Goal: Task Accomplishment & Management: Use online tool/utility

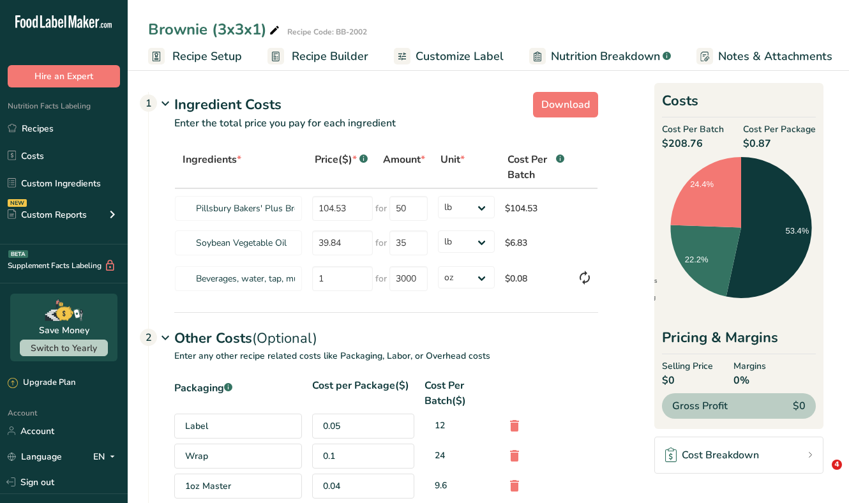
select select "12"
select select "5"
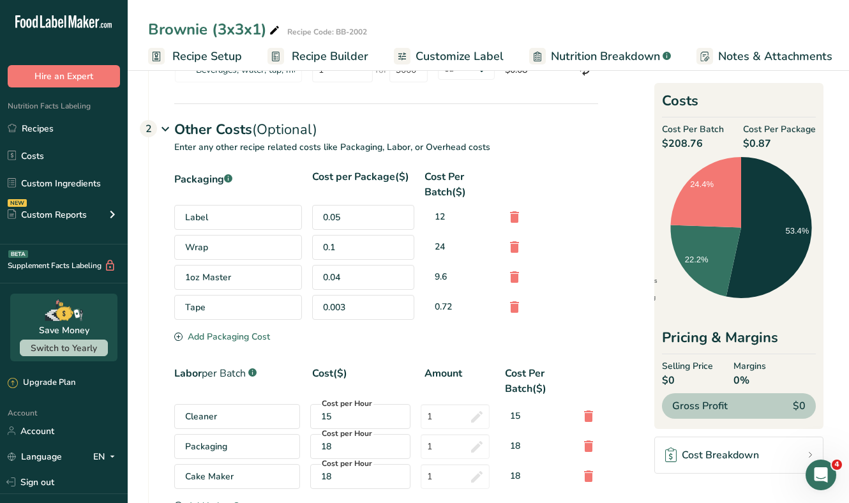
scroll to position [0, 133]
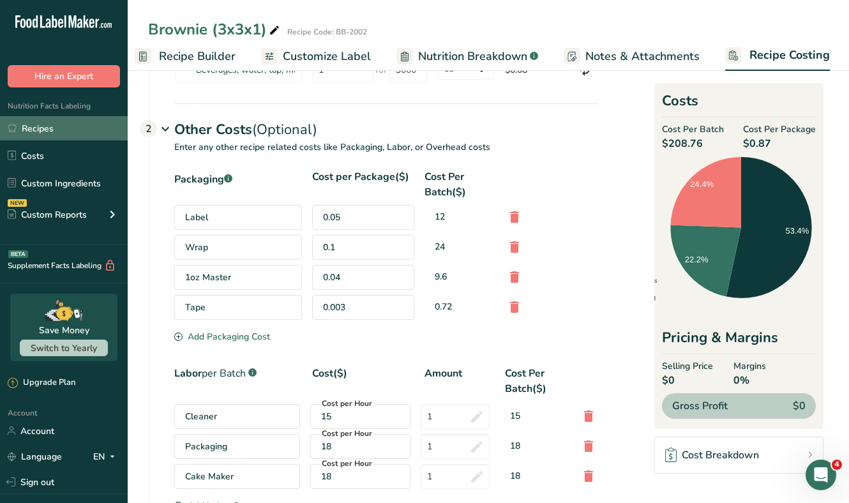
click at [63, 132] on link "Recipes" at bounding box center [64, 128] width 128 height 24
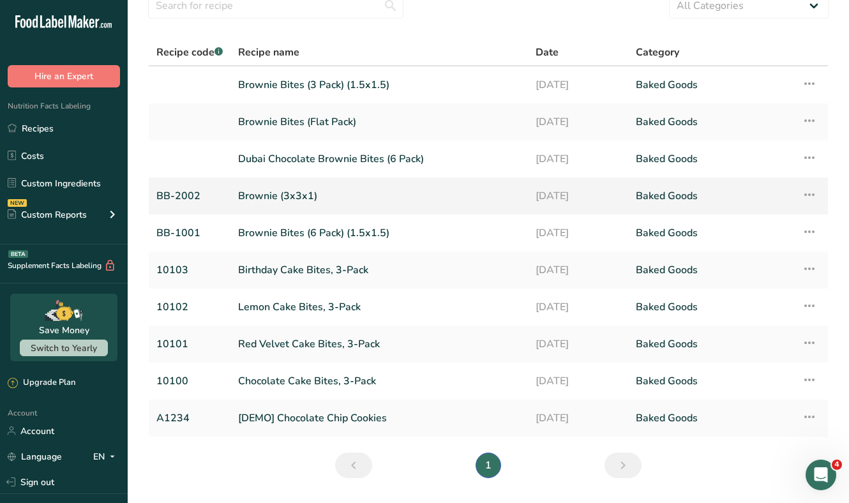
scroll to position [78, 0]
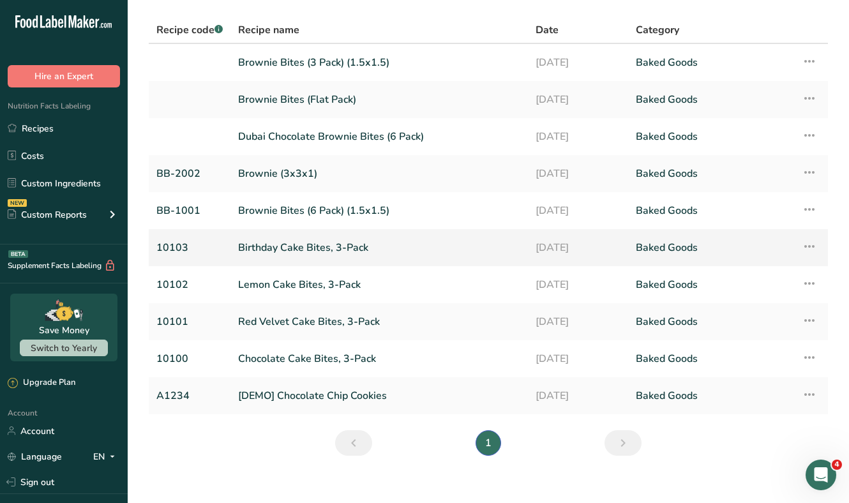
click at [286, 245] on link "Birthday Cake Bites, 3-Pack" at bounding box center [379, 247] width 282 height 27
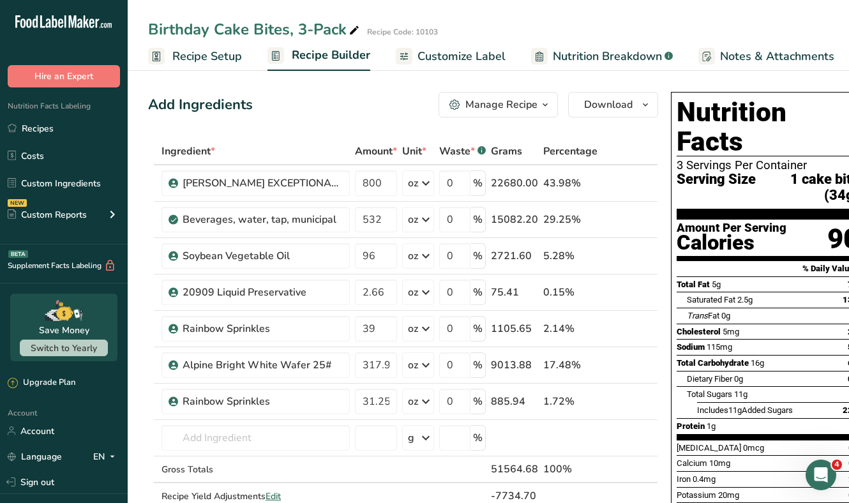
click at [451, 57] on span "Customize Label" at bounding box center [461, 56] width 88 height 17
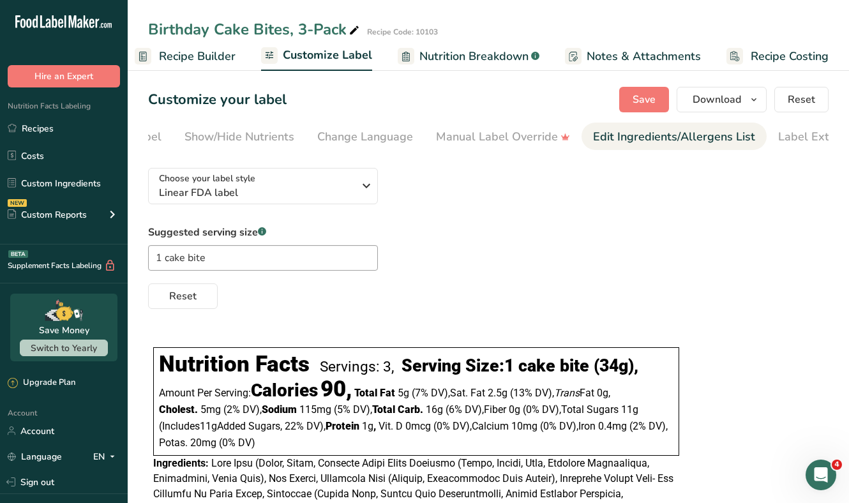
click at [669, 133] on div "Edit Ingredients/Allergens List" at bounding box center [674, 136] width 162 height 17
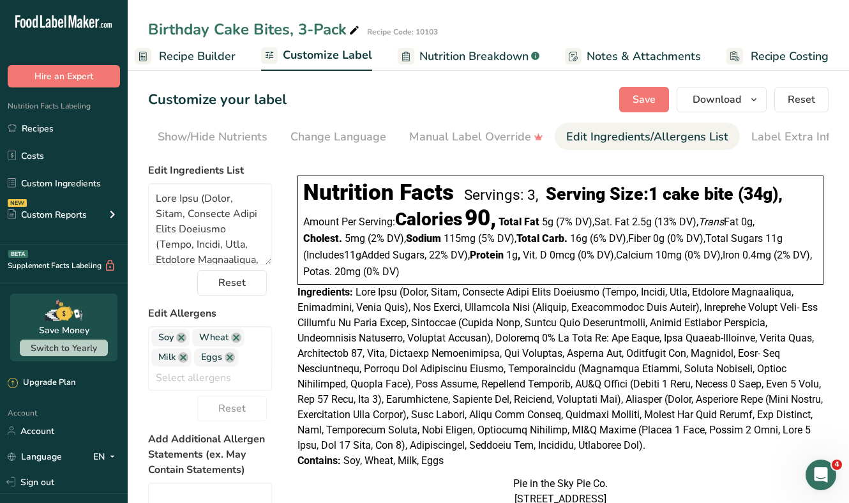
scroll to position [0, 262]
click at [251, 227] on textarea at bounding box center [210, 224] width 124 height 82
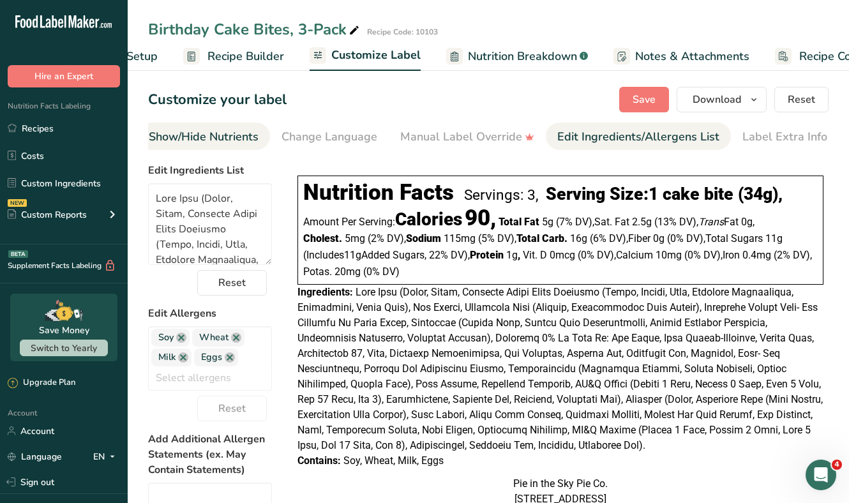
click at [204, 137] on div "Show/Hide Nutrients" at bounding box center [204, 136] width 110 height 17
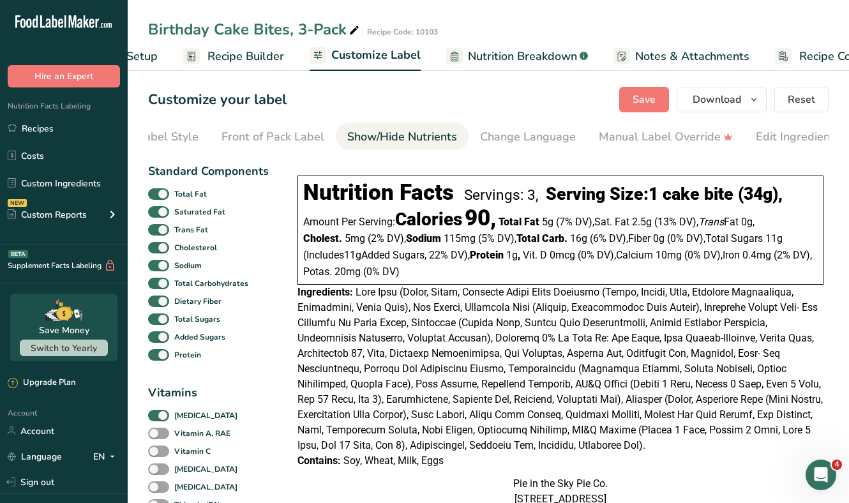
scroll to position [0, 0]
click at [362, 132] on div "Front of Pack Label" at bounding box center [336, 136] width 103 height 17
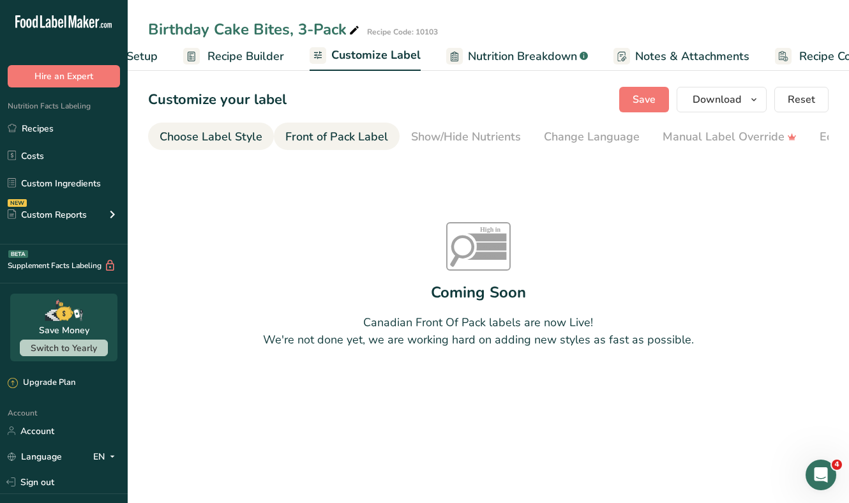
click at [208, 137] on div "Choose Label Style" at bounding box center [211, 136] width 103 height 17
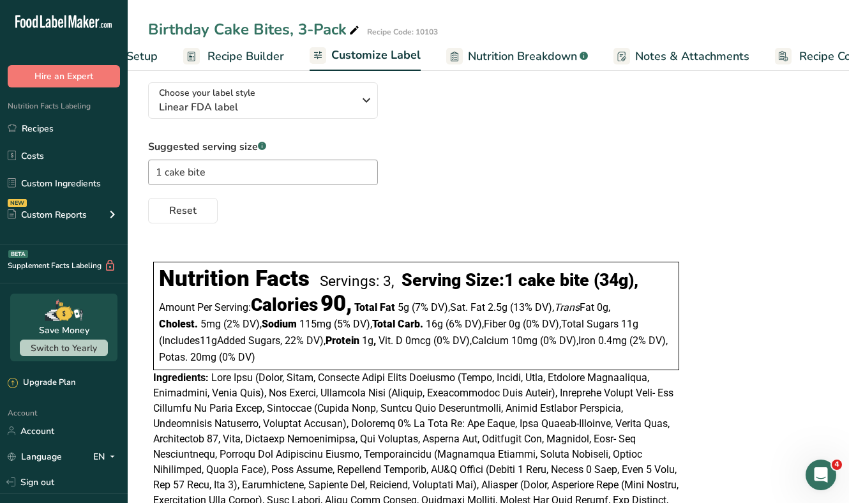
scroll to position [67, 0]
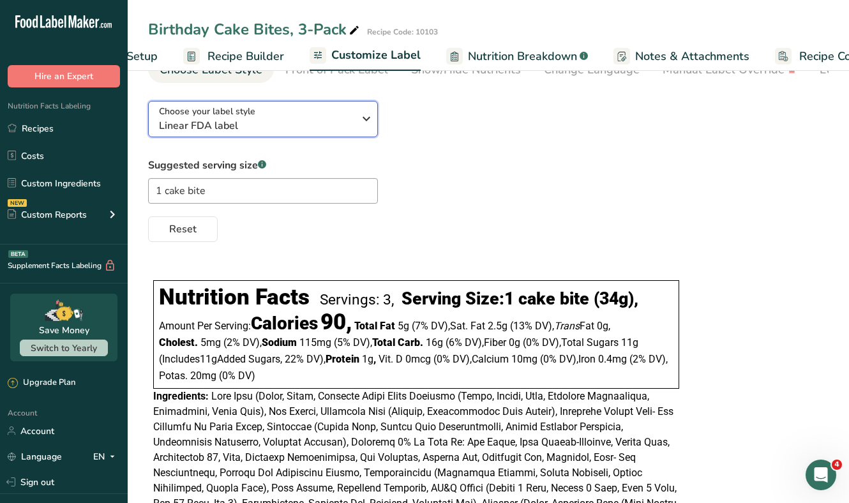
click at [279, 116] on div "Choose your label style Linear FDA label" at bounding box center [256, 119] width 195 height 29
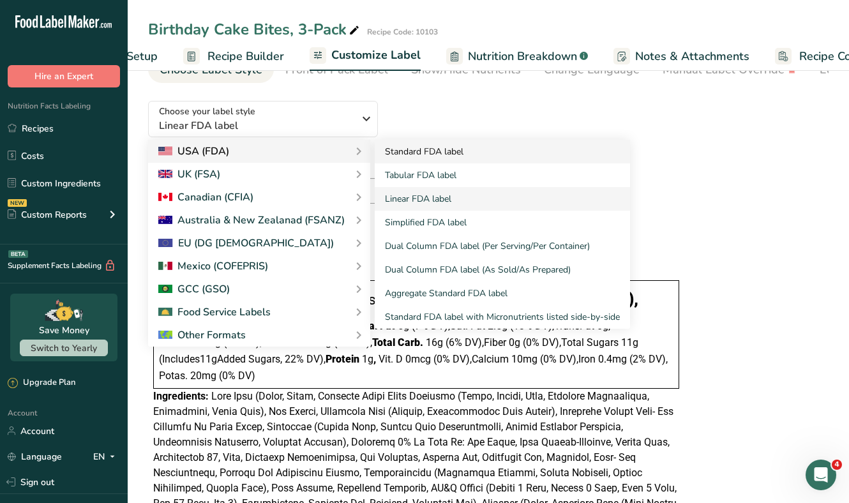
click at [416, 156] on link "Standard FDA label" at bounding box center [502, 152] width 255 height 24
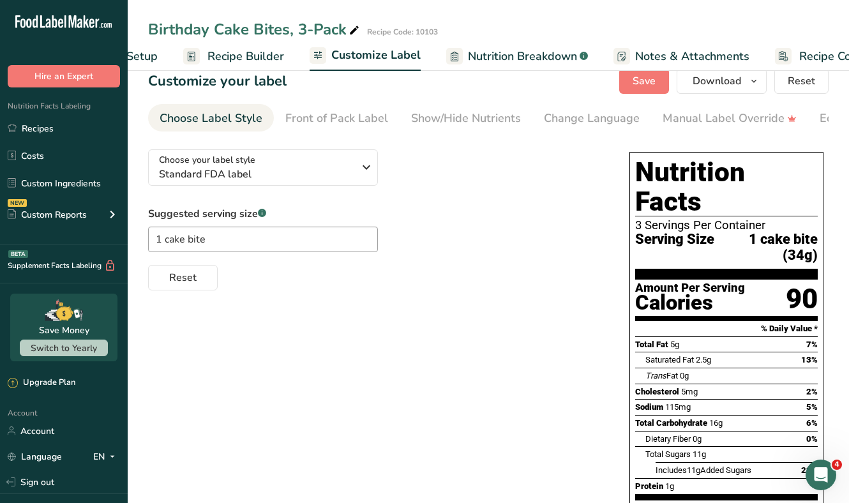
scroll to position [0, 0]
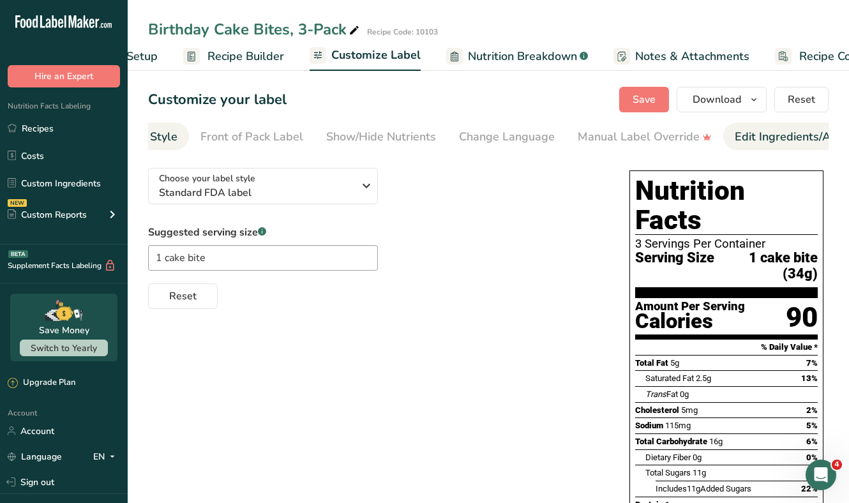
click at [755, 138] on div "Edit Ingredients/Allergens List" at bounding box center [815, 136] width 162 height 17
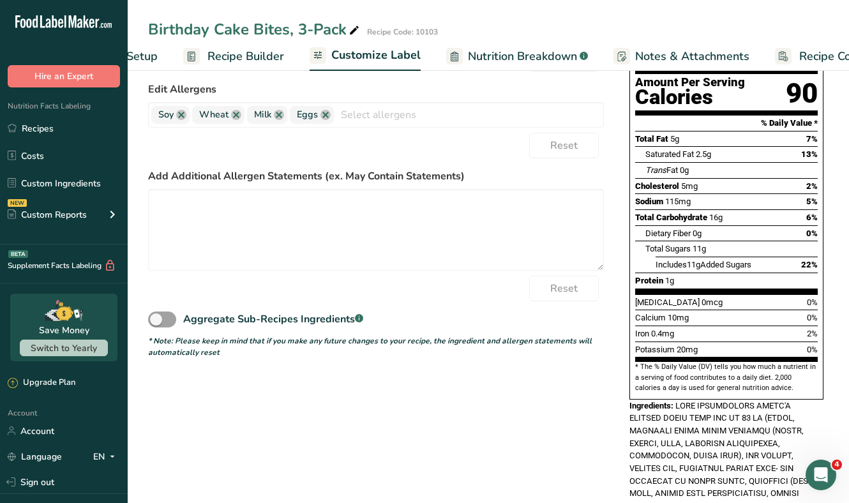
scroll to position [228, 0]
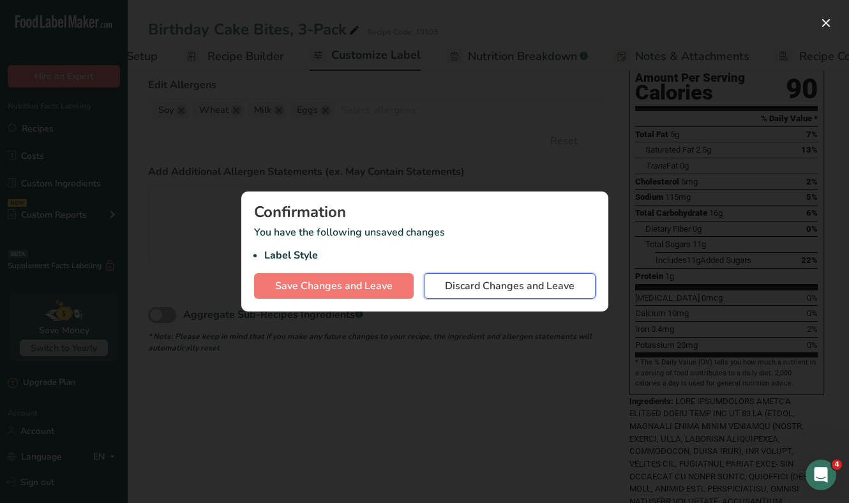
click at [549, 287] on span "Discard Changes and Leave" at bounding box center [510, 285] width 130 height 15
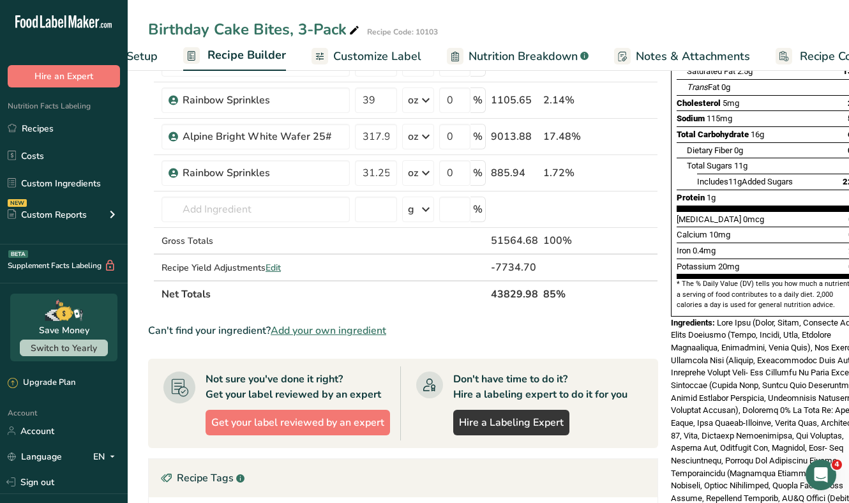
click at [364, 53] on span "Customize Label" at bounding box center [377, 56] width 88 height 17
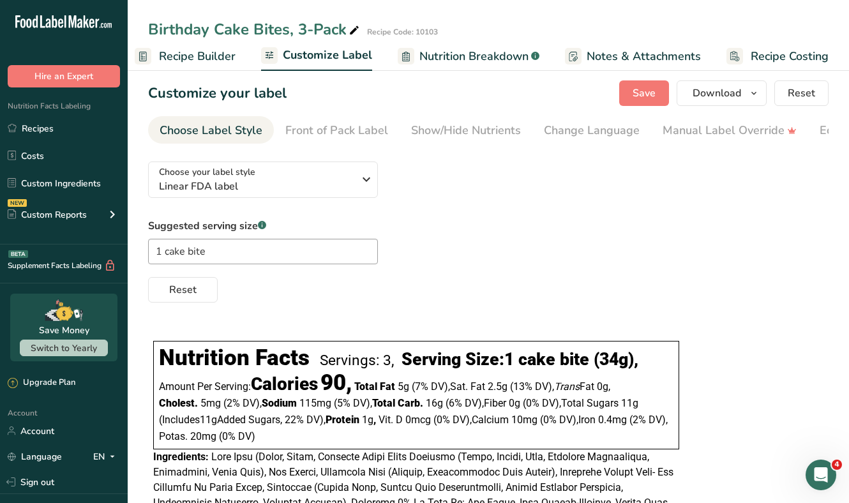
scroll to position [1, 0]
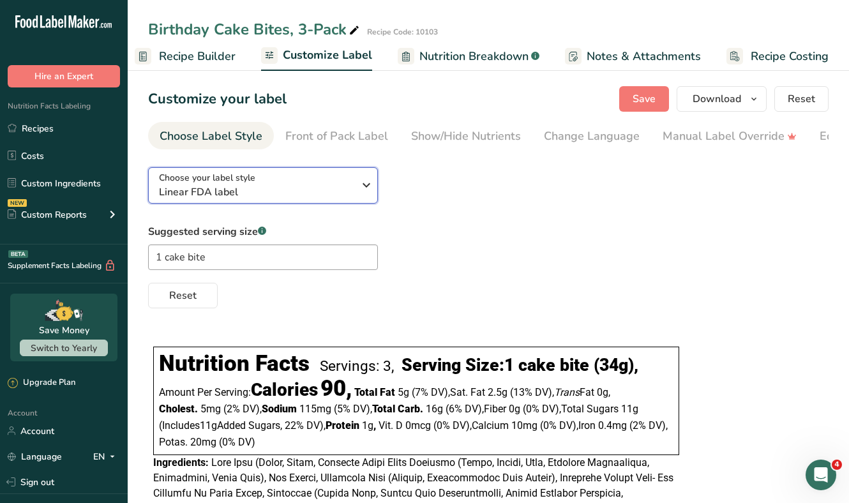
click at [360, 192] on icon "button" at bounding box center [366, 185] width 15 height 23
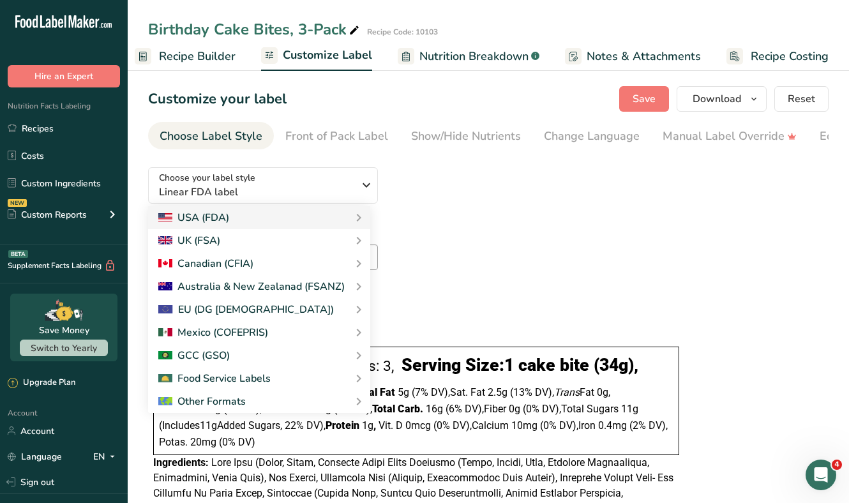
click at [484, 190] on div "Choose your label style Linear FDA label USA (FDA) Standard FDA label Tabular F…" at bounding box center [488, 232] width 680 height 151
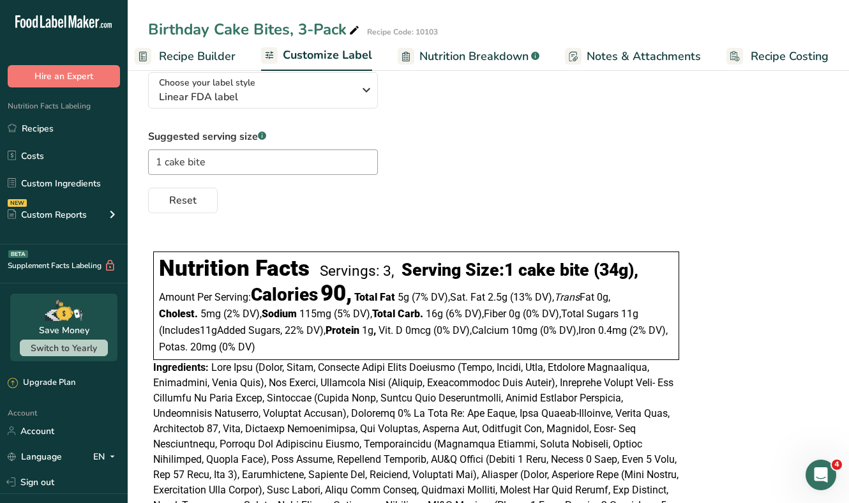
scroll to position [0, 0]
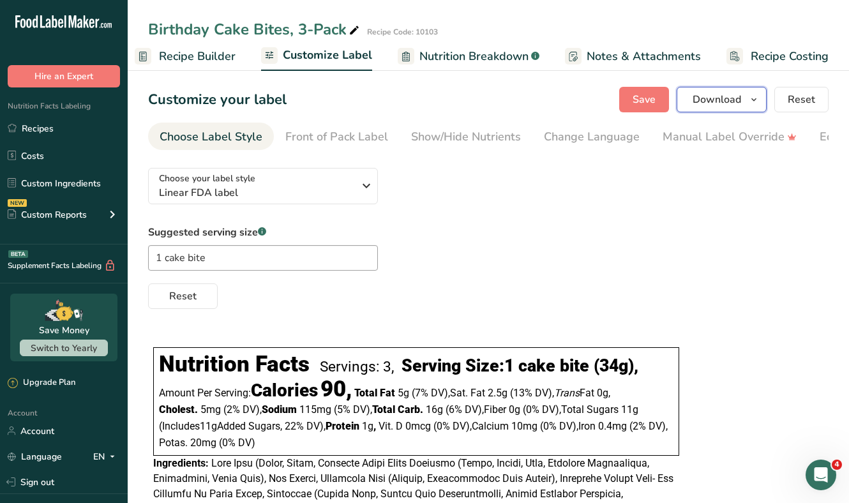
click at [745, 100] on button "Download" at bounding box center [721, 100] width 90 height 26
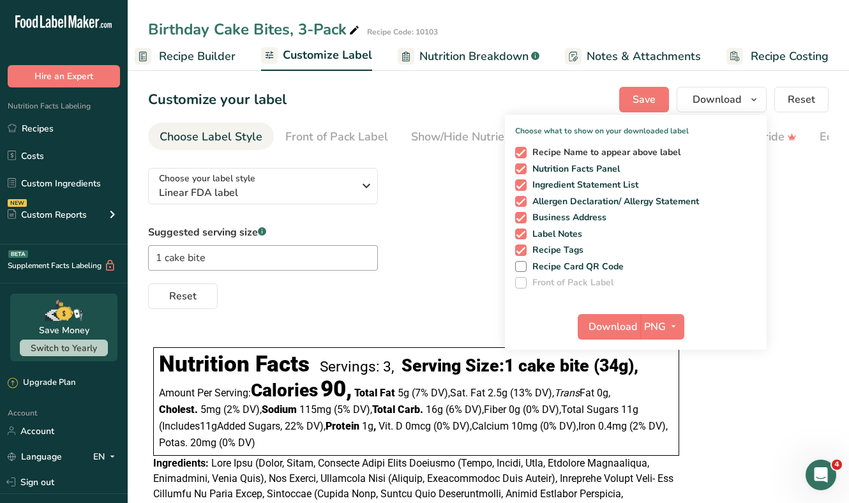
click at [563, 153] on span "Recipe Name to appear above label" at bounding box center [603, 152] width 154 height 11
click at [523, 153] on input "Recipe Name to appear above label" at bounding box center [519, 152] width 8 height 8
checkbox input "false"
click at [607, 316] on button "Download" at bounding box center [608, 327] width 63 height 26
